Goal: Transaction & Acquisition: Subscribe to service/newsletter

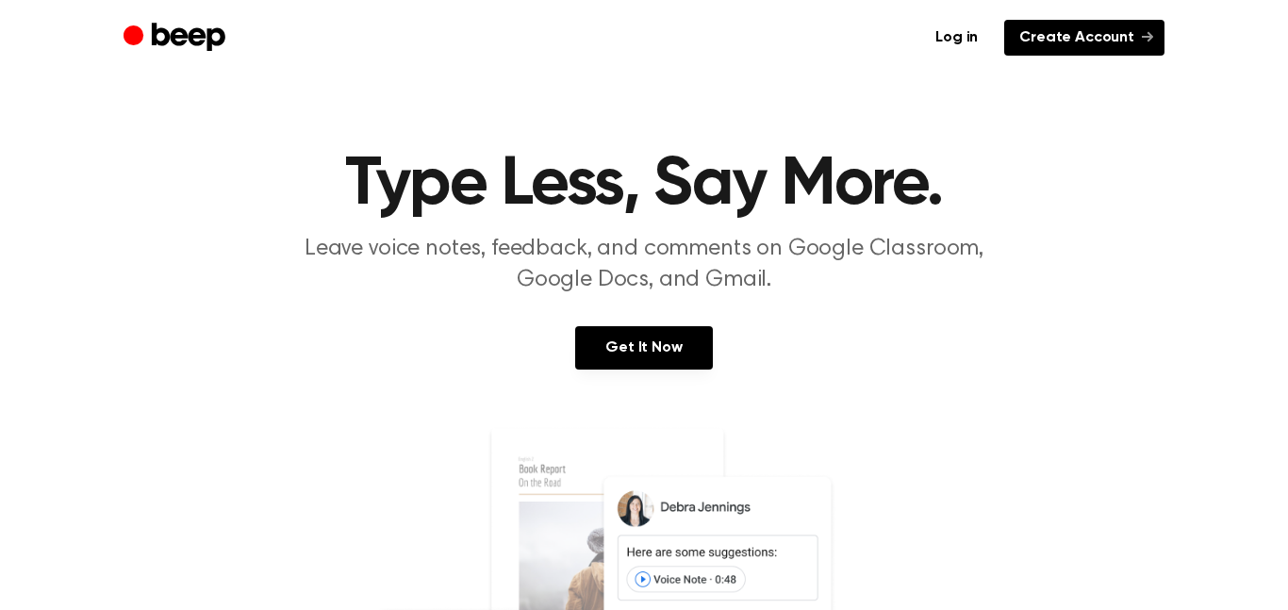
click at [1077, 49] on link "Create Account" at bounding box center [1084, 38] width 160 height 36
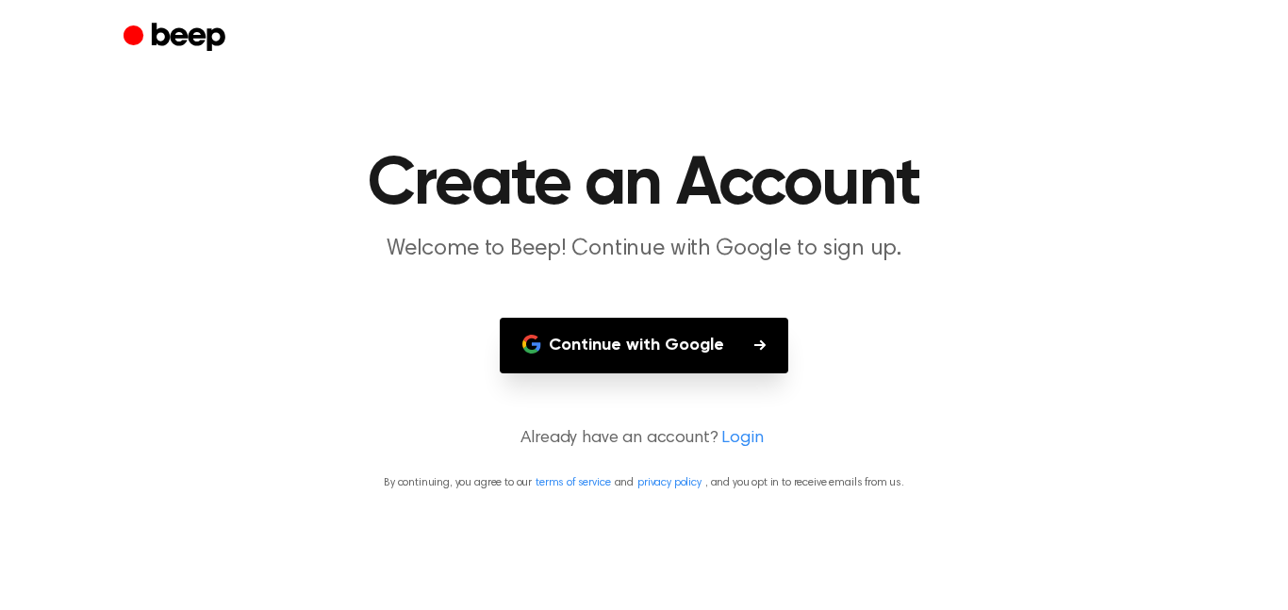
click at [684, 326] on button "Continue with Google" at bounding box center [644, 346] width 289 height 56
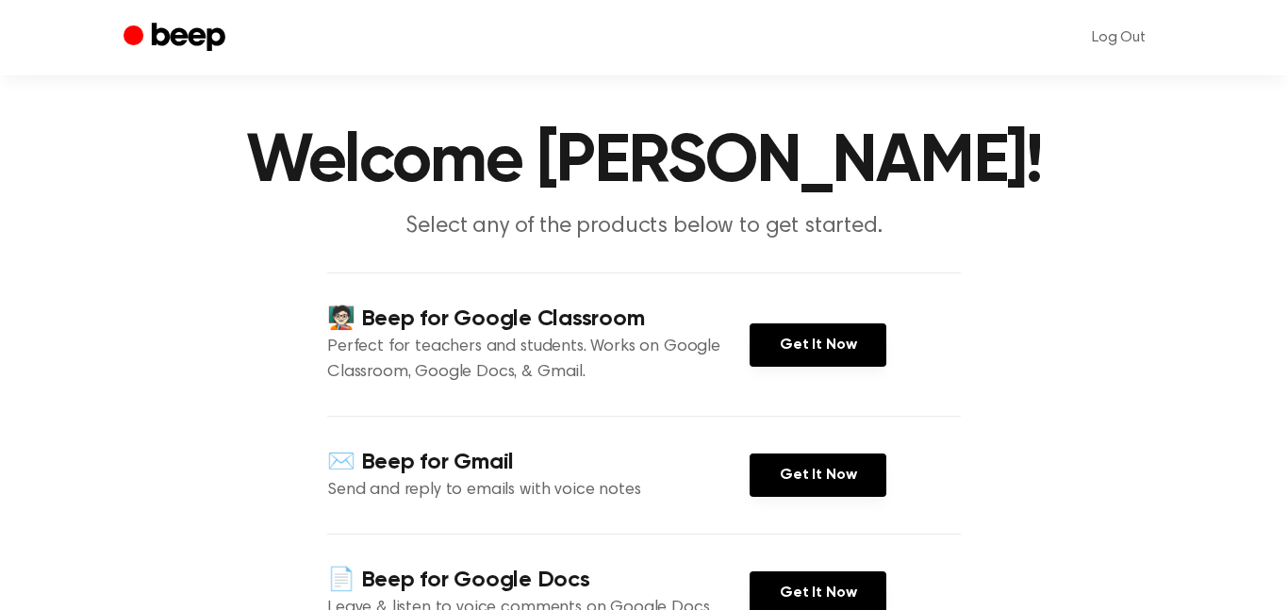
scroll to position [21, 0]
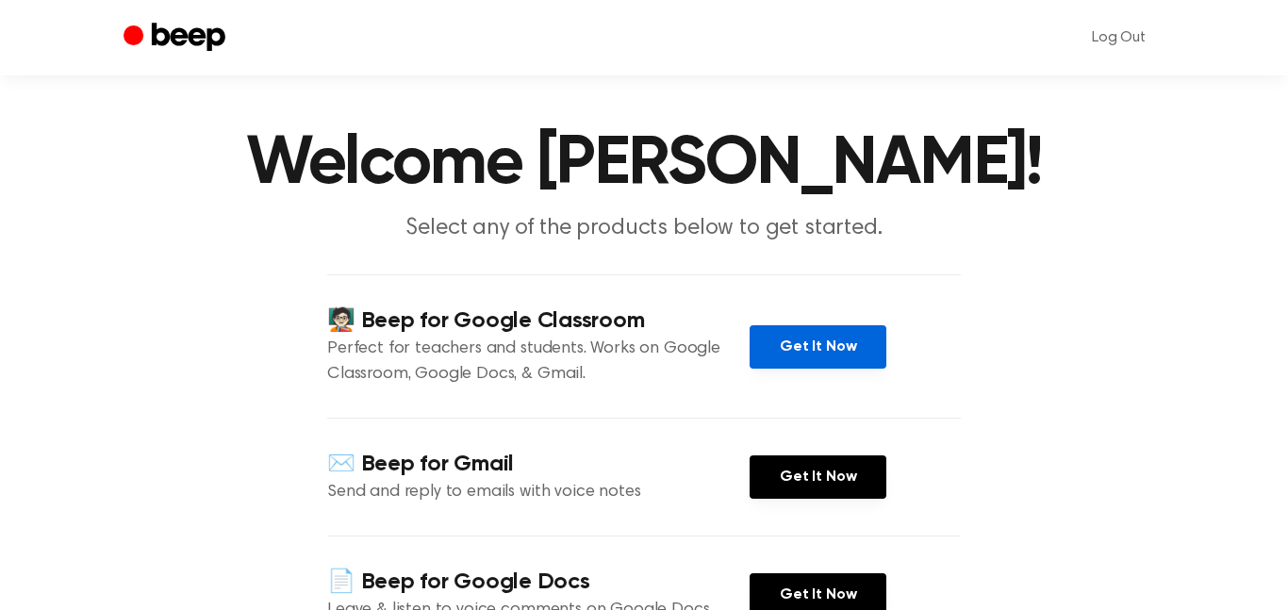
click at [839, 355] on link "Get It Now" at bounding box center [818, 346] width 137 height 43
